Goal: Task Accomplishment & Management: Manage account settings

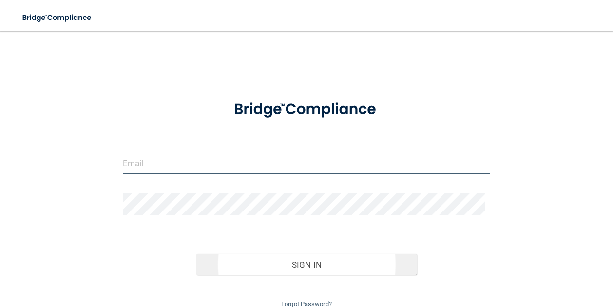
type input "[EMAIL_ADDRESS][DOMAIN_NAME]"
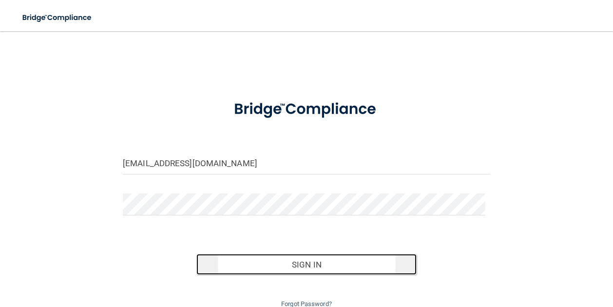
click at [244, 263] on button "Sign In" at bounding box center [306, 264] width 220 height 21
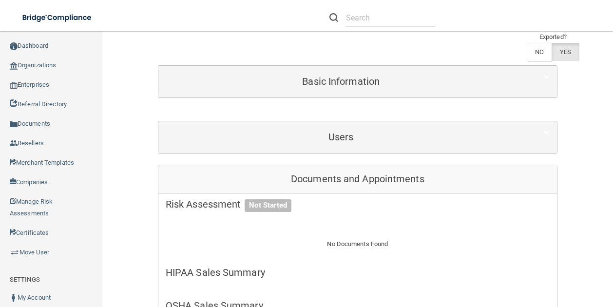
scroll to position [97, 0]
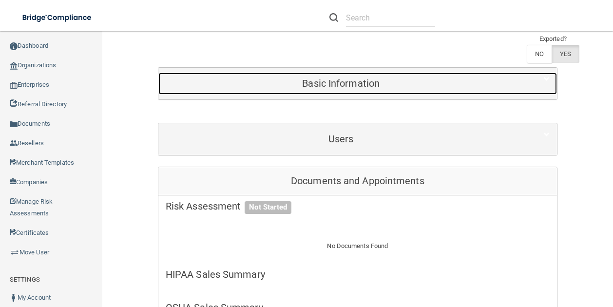
click at [317, 74] on div "Basic Information" at bounding box center [340, 84] width 365 height 22
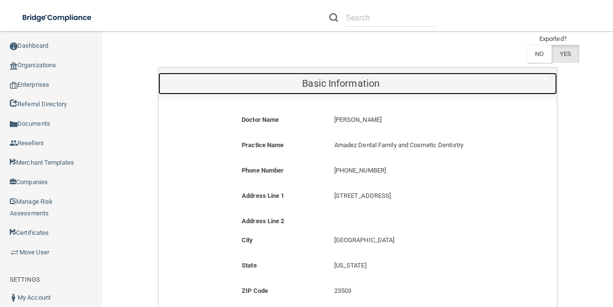
click at [317, 74] on div "Basic Information" at bounding box center [340, 84] width 365 height 22
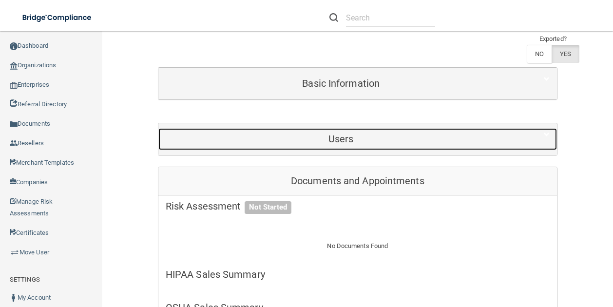
click at [312, 131] on div "Users" at bounding box center [340, 139] width 365 height 22
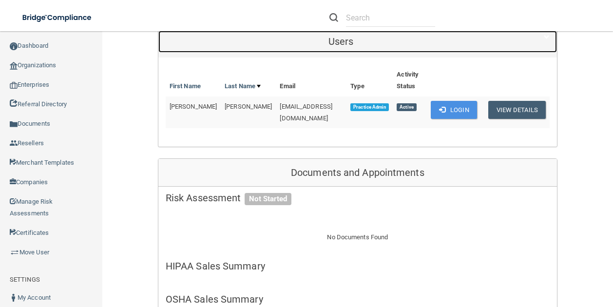
scroll to position [0, 0]
